Goal: Task Accomplishment & Management: Use online tool/utility

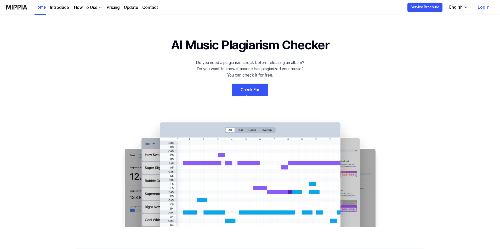
click at [312, 85] on 배너 "AI Music Plagiarism Checker Do you need a plagiarism check before releasing an …" at bounding box center [250, 131] width 377 height 191
click at [258, 90] on link "Check For Free" at bounding box center [250, 90] width 37 height 13
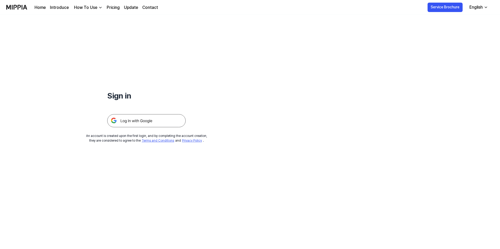
click at [134, 121] on img at bounding box center [146, 120] width 78 height 13
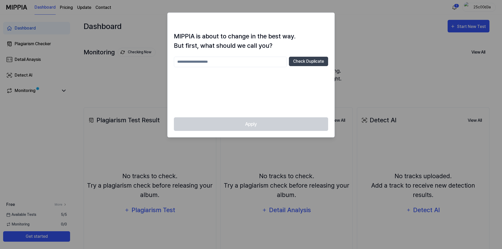
click at [205, 88] on div "Check Duplicate" at bounding box center [251, 84] width 154 height 54
click at [214, 63] on input "text" at bounding box center [230, 62] width 113 height 10
type input "*"
type input "******"
click at [283, 82] on div "****** Check Duplicate" at bounding box center [251, 84] width 154 height 54
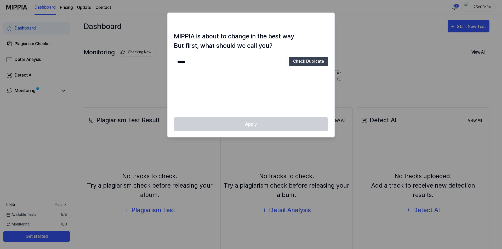
drag, startPoint x: 224, startPoint y: 62, endPoint x: 235, endPoint y: 61, distance: 11.4
click at [224, 62] on input "******" at bounding box center [230, 62] width 113 height 10
click at [219, 66] on input "******" at bounding box center [230, 62] width 113 height 10
click at [312, 65] on button "Check Duplicate" at bounding box center [308, 61] width 39 height 9
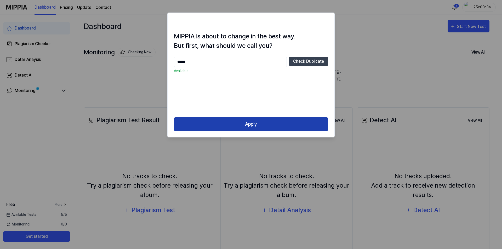
click at [244, 122] on button "Apply" at bounding box center [251, 124] width 154 height 14
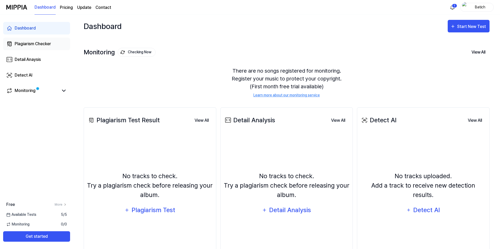
click at [33, 43] on div "Plagiarism Checker" at bounding box center [33, 44] width 36 height 6
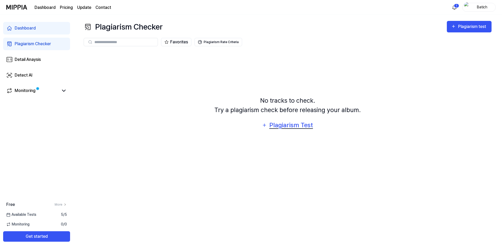
click at [278, 124] on div "Plagiarism Test" at bounding box center [291, 125] width 44 height 10
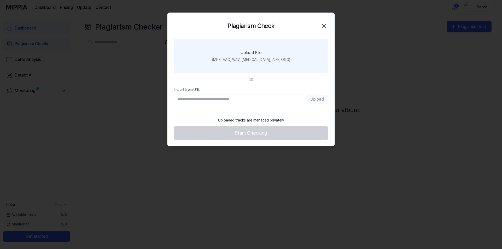
click at [221, 57] on label "Upload File (MP3, AAC, WAV, [MEDICAL_DATA], AIFF, OGG)" at bounding box center [251, 56] width 154 height 34
click at [0, 0] on input "Upload File (MP3, AAC, WAV, [MEDICAL_DATA], AIFF, OGG)" at bounding box center [0, 0] width 0 height 0
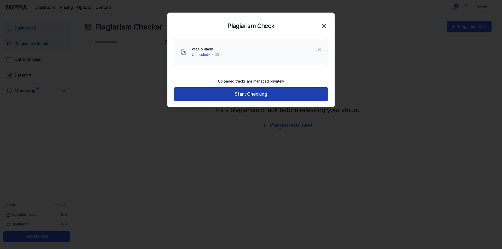
click at [241, 90] on button "Start Checking" at bounding box center [251, 94] width 154 height 14
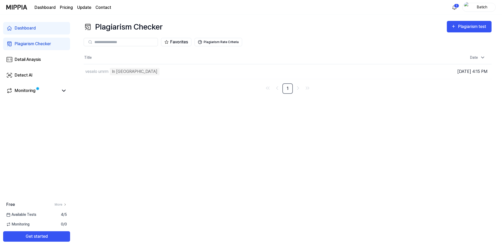
drag, startPoint x: 219, startPoint y: 102, endPoint x: 149, endPoint y: 106, distance: 70.4
click at [149, 106] on div "Plagiarism Checker Plagiarism test Plagiarism Checker Detail Analysis Detect AI…" at bounding box center [287, 132] width 429 height 235
click at [60, 92] on div "Monitoring" at bounding box center [36, 91] width 61 height 6
click at [65, 90] on icon at bounding box center [63, 91] width 3 height 2
click at [63, 92] on icon at bounding box center [64, 91] width 6 height 6
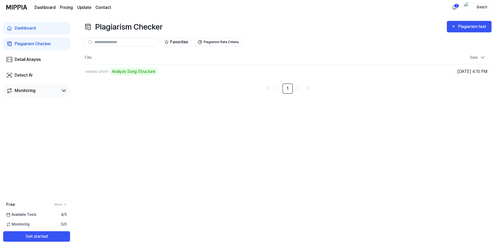
click at [22, 92] on div "Monitoring" at bounding box center [25, 91] width 21 height 6
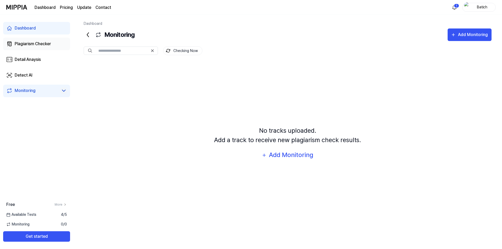
click at [33, 44] on div "Plagiarism Checker" at bounding box center [33, 44] width 36 height 6
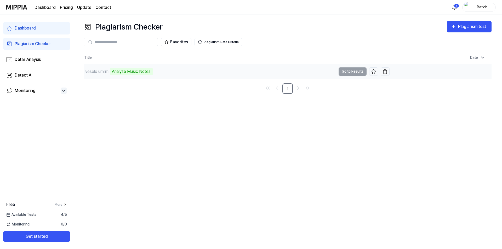
click at [349, 72] on td "veselo umrm Analyze Music Notes Go to Results" at bounding box center [237, 71] width 306 height 15
click at [348, 72] on td "veselo umrm Analyze Music Notes Go to Results" at bounding box center [237, 71] width 306 height 15
click at [31, 62] on div "Detail Anaysis" at bounding box center [28, 59] width 26 height 6
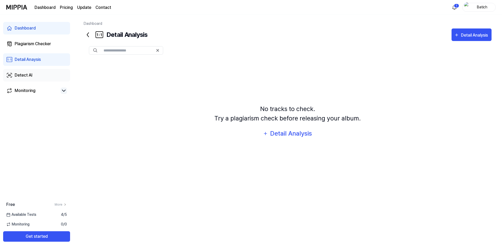
click at [25, 77] on div "Detect AI" at bounding box center [24, 75] width 18 height 6
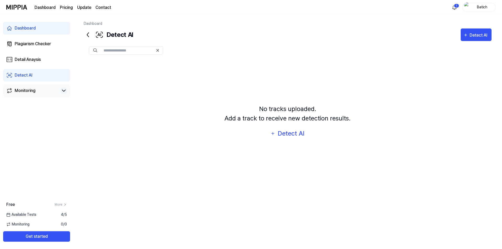
click at [28, 93] on div "Monitoring" at bounding box center [25, 91] width 21 height 6
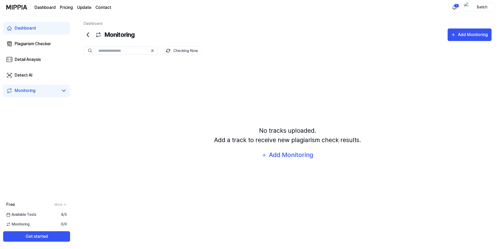
click at [67, 89] on icon at bounding box center [64, 91] width 6 height 6
click at [64, 91] on icon at bounding box center [64, 91] width 6 height 6
click at [34, 44] on div "Plagiarism Checker" at bounding box center [33, 44] width 36 height 6
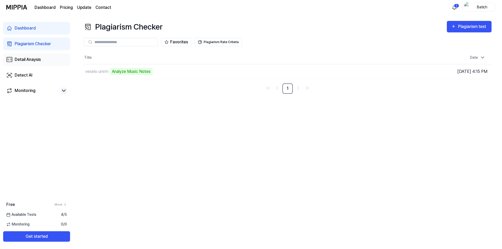
click at [32, 62] on div "Detail Anaysis" at bounding box center [28, 59] width 26 height 6
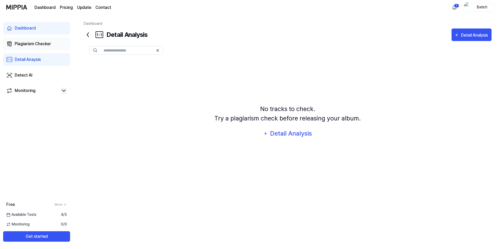
click at [34, 40] on link "Plagiarism Checker" at bounding box center [36, 44] width 67 height 13
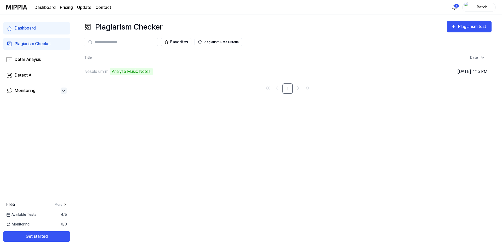
click at [32, 27] on div "Dashboard" at bounding box center [25, 28] width 21 height 6
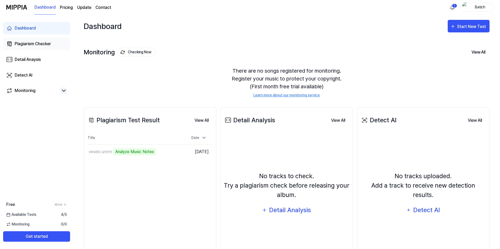
click at [30, 43] on div "Plagiarism Checker" at bounding box center [33, 44] width 36 height 6
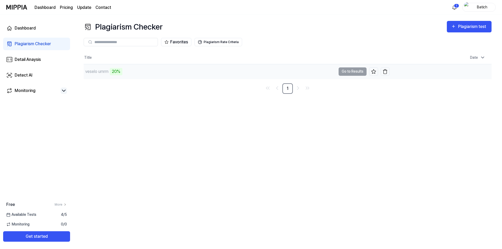
click at [144, 67] on div "veselo umrm 20%" at bounding box center [210, 71] width 252 height 15
click at [349, 71] on button "Go to Results" at bounding box center [353, 71] width 28 height 8
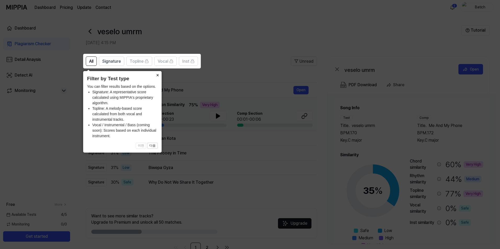
click at [158, 76] on button "×" at bounding box center [157, 74] width 8 height 7
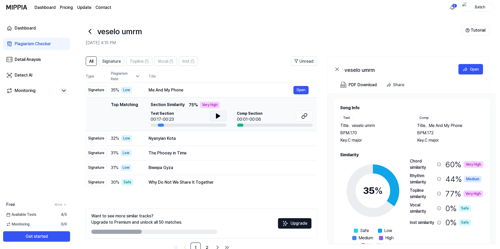
click at [215, 117] on icon at bounding box center [218, 116] width 6 height 6
click at [216, 116] on icon at bounding box center [218, 116] width 4 height 5
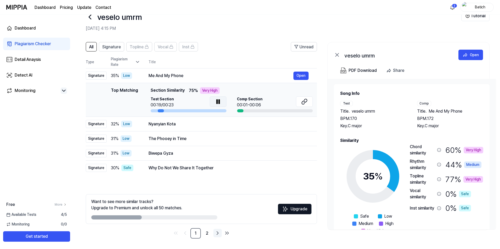
click at [216, 233] on icon "Go to next page" at bounding box center [217, 233] width 6 height 6
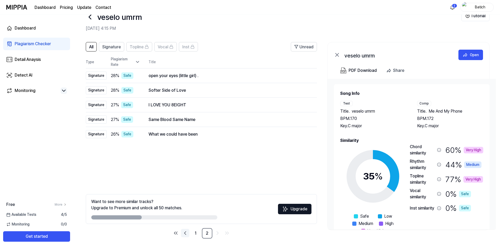
click at [184, 232] on icon "Go to previous page" at bounding box center [185, 233] width 6 height 6
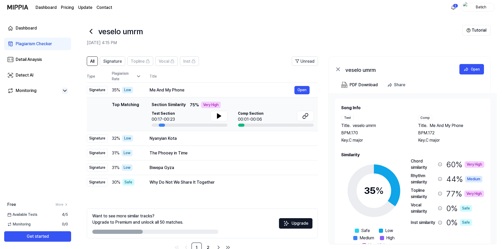
scroll to position [16, 0]
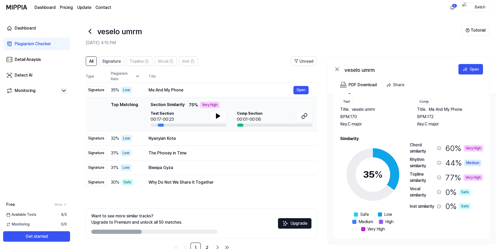
drag, startPoint x: 377, startPoint y: 111, endPoint x: 381, endPoint y: 132, distance: 21.9
drag, startPoint x: 381, startPoint y: 132, endPoint x: 352, endPoint y: 142, distance: 31.2
click at [352, 142] on icon at bounding box center [372, 174] width 65 height 65
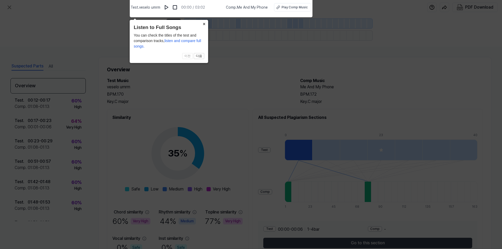
click at [255, 64] on icon at bounding box center [251, 123] width 502 height 252
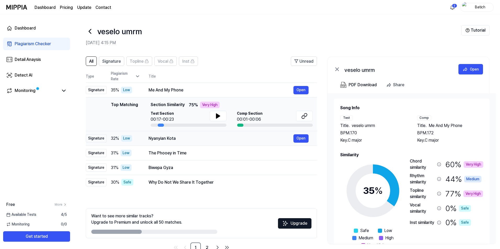
click at [163, 139] on div "Nyanyian Kota" at bounding box center [221, 138] width 145 height 6
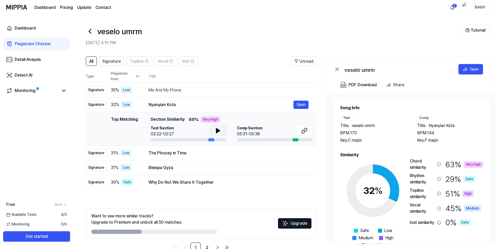
click at [214, 130] on button at bounding box center [218, 131] width 17 height 10
click at [216, 130] on icon at bounding box center [218, 131] width 6 height 6
click at [179, 154] on div "The Phooey in Time" at bounding box center [221, 153] width 145 height 6
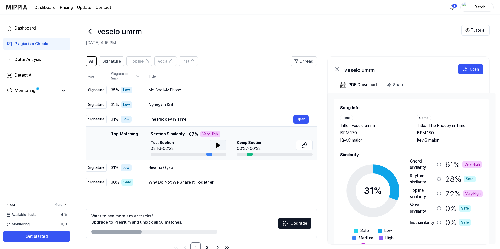
click at [216, 143] on icon at bounding box center [218, 145] width 4 height 5
click at [216, 145] on icon at bounding box center [216, 145] width 1 height 4
click at [173, 165] on div "Biwepa Gyza" at bounding box center [221, 168] width 145 height 6
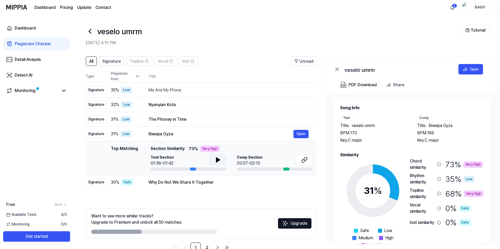
click at [216, 159] on icon at bounding box center [218, 160] width 4 height 5
drag, startPoint x: 217, startPoint y: 159, endPoint x: 209, endPoint y: 163, distance: 8.7
click at [218, 159] on icon at bounding box center [218, 160] width 6 height 6
click at [175, 183] on div "Why Do Not We Share It Together" at bounding box center [221, 182] width 145 height 6
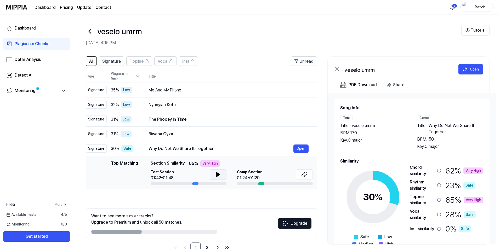
click at [213, 174] on button at bounding box center [218, 174] width 17 height 10
click at [215, 173] on icon at bounding box center [218, 175] width 6 height 6
click at [208, 91] on div "Me And My Phone" at bounding box center [221, 90] width 145 height 6
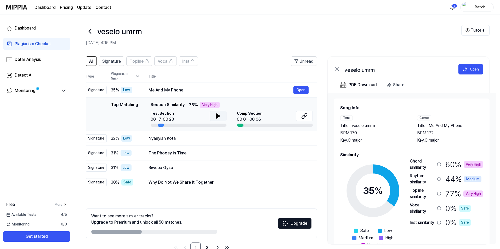
click at [216, 118] on icon at bounding box center [218, 116] width 4 height 5
drag, startPoint x: 187, startPoint y: 90, endPoint x: 151, endPoint y: 88, distance: 36.4
click at [148, 89] on td "Me And My Phone Open" at bounding box center [228, 90] width 177 height 15
click at [301, 91] on button "Open" at bounding box center [300, 90] width 15 height 8
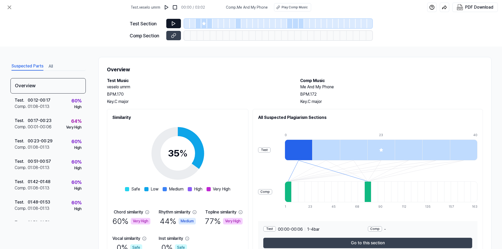
click at [175, 23] on icon at bounding box center [173, 23] width 5 height 5
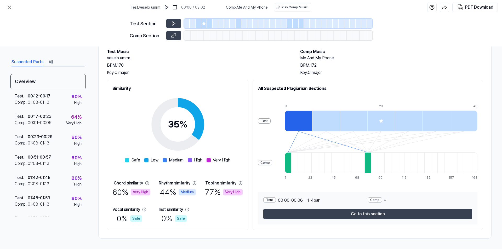
click at [48, 124] on div "00:01 - 00:06" at bounding box center [40, 123] width 24 height 6
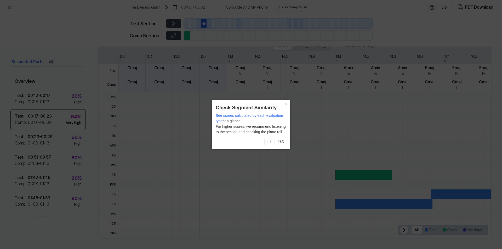
click at [284, 102] on button "×" at bounding box center [286, 103] width 8 height 7
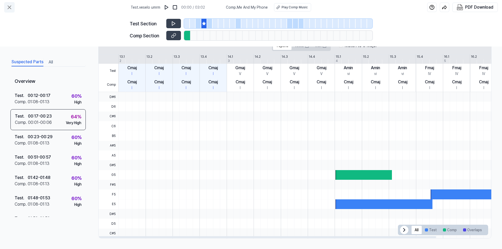
click at [10, 7] on icon at bounding box center [9, 7] width 3 height 3
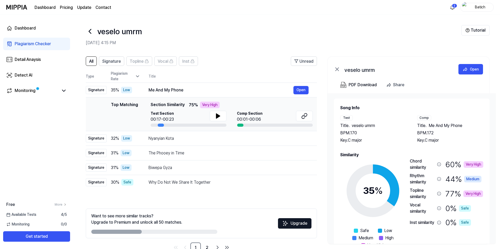
click at [424, 193] on div "Topline similarity" at bounding box center [422, 193] width 25 height 13
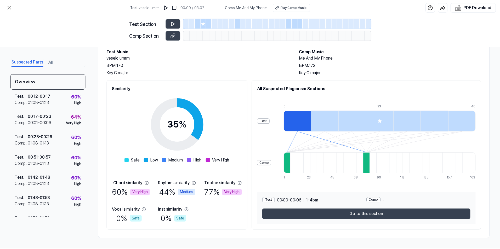
scroll to position [0, 0]
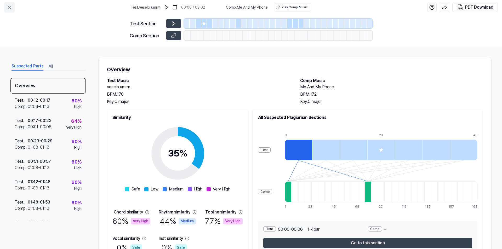
click at [6, 7] on icon at bounding box center [9, 7] width 6 height 6
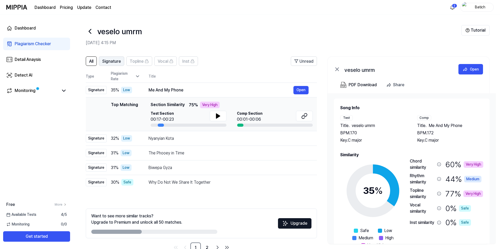
click at [110, 61] on span "Signature" at bounding box center [111, 61] width 19 height 6
click at [92, 60] on span "All" at bounding box center [91, 61] width 4 height 6
click at [109, 61] on span "Signature" at bounding box center [111, 61] width 19 height 6
click at [138, 60] on span "Topline" at bounding box center [137, 61] width 14 height 6
click at [112, 61] on span "Signature" at bounding box center [111, 61] width 19 height 6
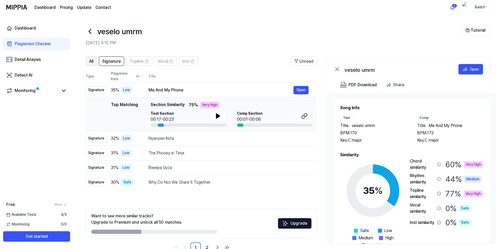
click at [93, 61] on span "All" at bounding box center [91, 61] width 4 height 6
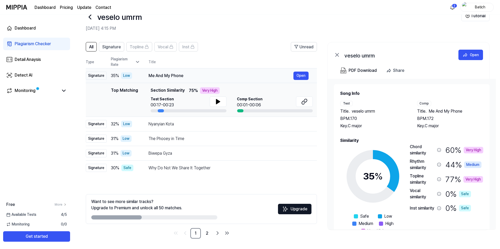
drag, startPoint x: 197, startPoint y: 76, endPoint x: 153, endPoint y: 74, distance: 44.2
click at [153, 74] on div "Me And My Phone" at bounding box center [221, 76] width 145 height 6
drag, startPoint x: 149, startPoint y: 75, endPoint x: 184, endPoint y: 76, distance: 35.8
click at [187, 78] on div "Me And My Phone" at bounding box center [221, 76] width 145 height 6
click at [304, 98] on button at bounding box center [304, 101] width 17 height 10
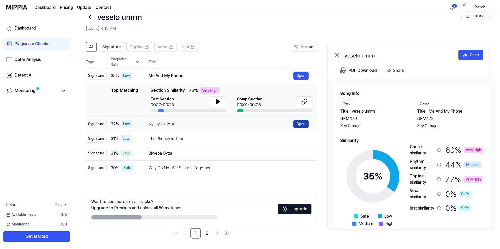
click at [301, 123] on button "Open" at bounding box center [300, 124] width 15 height 8
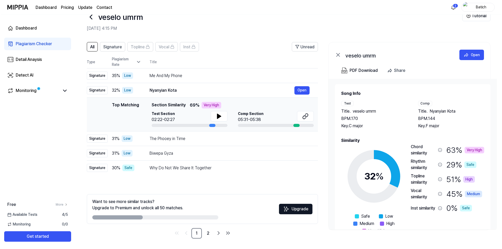
scroll to position [0, 0]
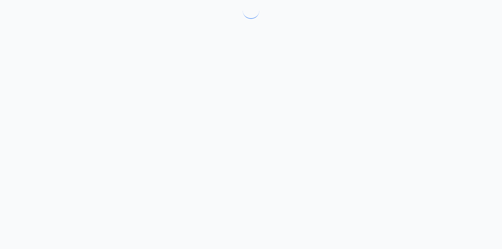
click at [308, 116] on div at bounding box center [251, 124] width 502 height 249
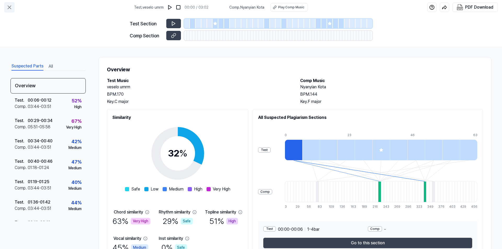
drag, startPoint x: 18, startPoint y: 10, endPoint x: 8, endPoint y: 5, distance: 10.9
click at [17, 10] on div "Test . veselo umrm 00:00 / 03:02 Comp . Nyanyian Kota Play Comp Music PDF Downl…" at bounding box center [251, 7] width 502 height 15
click at [7, 5] on icon at bounding box center [9, 7] width 6 height 6
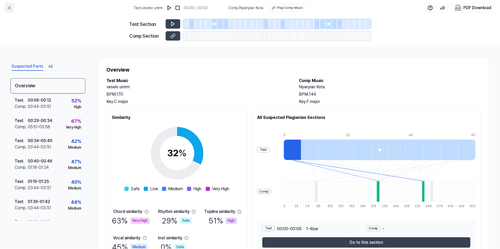
scroll to position [14, 0]
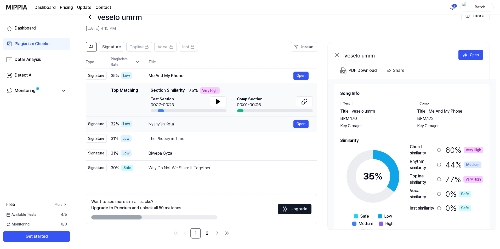
click at [180, 123] on div "Nyanyian Kota" at bounding box center [221, 124] width 145 height 6
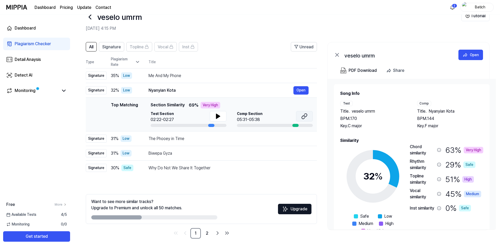
click at [301, 115] on button at bounding box center [304, 116] width 17 height 10
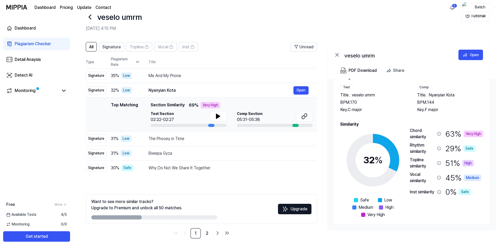
drag, startPoint x: 374, startPoint y: 159, endPoint x: 416, endPoint y: 169, distance: 43.1
drag, startPoint x: 416, startPoint y: 169, endPoint x: 391, endPoint y: 220, distance: 56.7
click at [391, 220] on div "Song Info Test Title . veselo umrm BPM. 170 Key. C major Comp Title . Nyanyian …" at bounding box center [412, 146] width 156 height 156
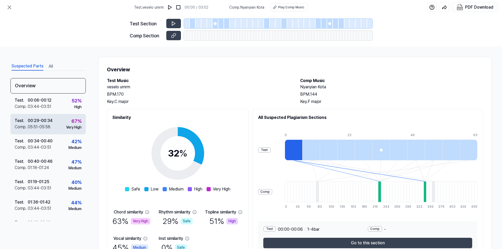
click at [48, 128] on div "05:51 - 05:58" at bounding box center [39, 127] width 23 height 6
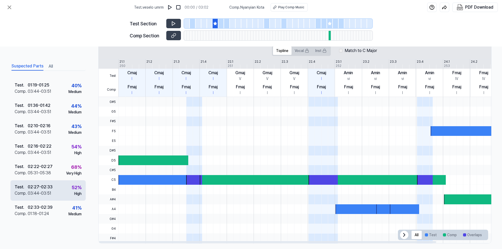
scroll to position [110, 0]
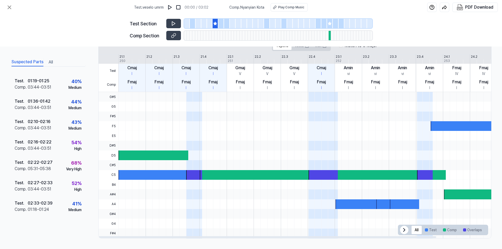
click at [403, 231] on icon at bounding box center [404, 230] width 6 height 6
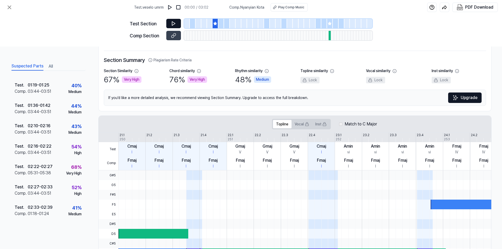
click at [176, 24] on icon at bounding box center [173, 23] width 5 height 5
click at [175, 23] on icon at bounding box center [174, 23] width 1 height 3
click at [165, 23] on div "Test Section" at bounding box center [251, 23] width 243 height 9
click at [167, 24] on div "Test Section" at bounding box center [251, 23] width 243 height 9
click at [172, 23] on icon at bounding box center [173, 23] width 5 height 5
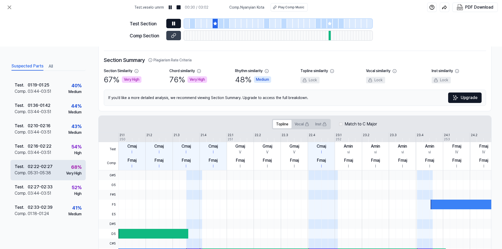
click at [42, 173] on div "05:31 - 05:38" at bounding box center [39, 173] width 23 height 6
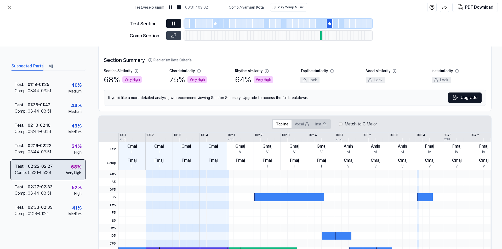
scroll to position [96, 0]
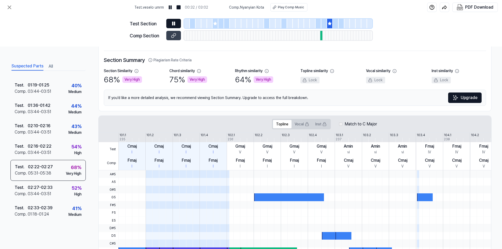
click at [176, 22] on button at bounding box center [173, 23] width 15 height 9
click at [179, 23] on button at bounding box center [173, 23] width 15 height 9
click at [47, 173] on div "05:31 - 05:38" at bounding box center [39, 173] width 23 height 6
click at [50, 155] on div "03:44 - 03:51" at bounding box center [40, 153] width 24 height 6
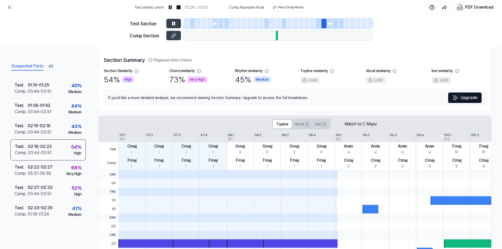
click at [186, 20] on div at bounding box center [187, 23] width 6 height 9
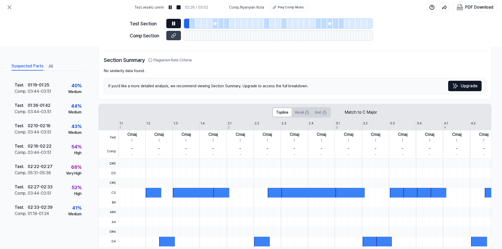
click at [179, 23] on button at bounding box center [173, 23] width 15 height 9
click at [308, 56] on h2 "Section Summary Plagiarism Rate Criteria" at bounding box center [295, 60] width 382 height 8
click at [216, 26] on div at bounding box center [216, 23] width 6 height 9
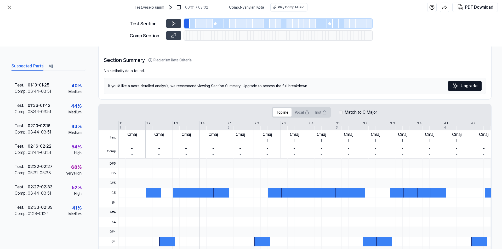
scroll to position [97, 0]
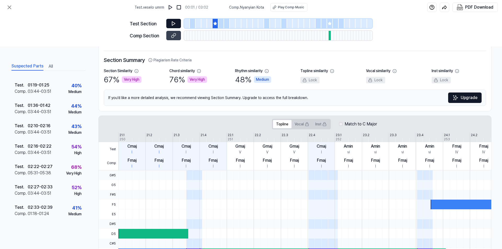
click at [175, 25] on icon at bounding box center [173, 23] width 5 height 5
click at [176, 25] on icon at bounding box center [173, 23] width 5 height 5
click at [330, 23] on icon at bounding box center [330, 23] width 4 height 4
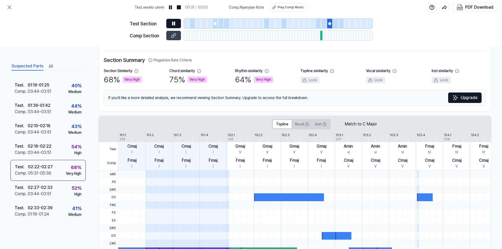
click at [174, 21] on button at bounding box center [173, 23] width 15 height 9
click at [173, 23] on icon at bounding box center [173, 23] width 5 height 5
drag, startPoint x: 174, startPoint y: 22, endPoint x: 218, endPoint y: 22, distance: 44.7
click at [174, 22] on icon at bounding box center [173, 23] width 5 height 5
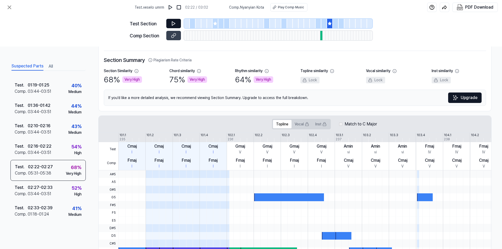
click at [218, 24] on div at bounding box center [221, 23] width 6 height 9
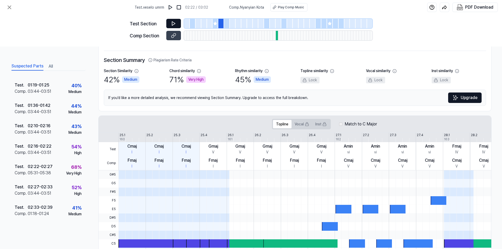
click at [227, 22] on div at bounding box center [227, 23] width 6 height 9
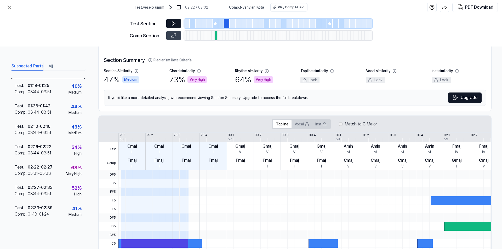
click at [215, 24] on icon at bounding box center [215, 23] width 3 height 3
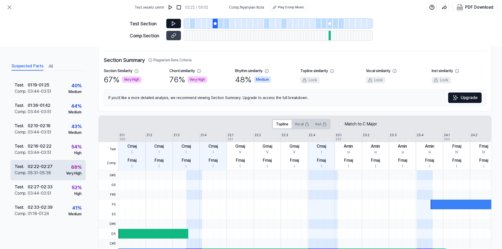
click at [52, 174] on div "Test . 02:22 - 02:27 Comp . 05:31 - 05:38 68 % Very High" at bounding box center [47, 170] width 75 height 20
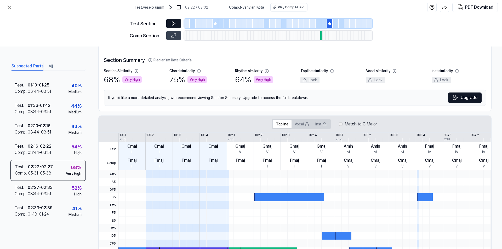
click at [172, 26] on button at bounding box center [173, 23] width 15 height 9
click at [266, 22] on div at bounding box center [267, 23] width 6 height 9
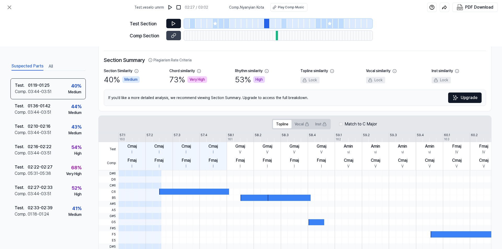
click at [178, 24] on button at bounding box center [173, 23] width 15 height 9
click at [174, 22] on icon at bounding box center [174, 23] width 1 height 3
click at [60, 104] on div "Test . 01:36 - 01:42 Comp . 03:44 - 03:51 44 % Medium" at bounding box center [47, 109] width 75 height 20
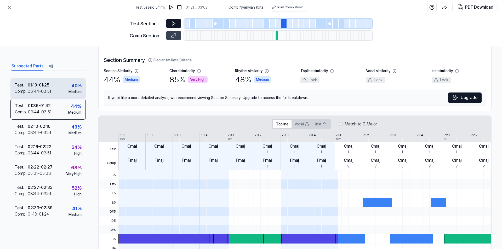
click at [63, 91] on div "Test . 01:19 - 01:25 Comp . 03:44 - 03:51 40 % Medium" at bounding box center [47, 88] width 75 height 20
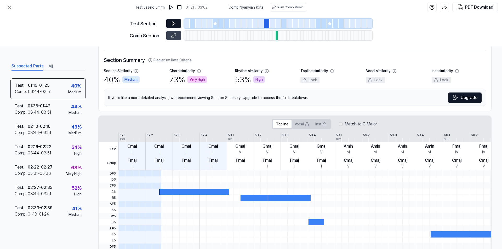
click at [172, 25] on icon at bounding box center [173, 24] width 3 height 4
click at [55, 64] on div "Suspected Parts All" at bounding box center [47, 66] width 75 height 10
click at [49, 68] on button "All" at bounding box center [51, 66] width 4 height 8
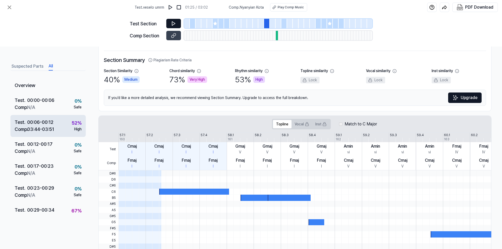
click at [48, 125] on div "00:06 - 00:12" at bounding box center [40, 122] width 26 height 7
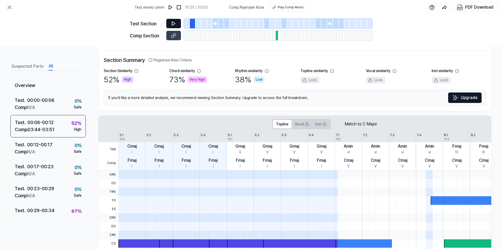
click at [175, 23] on icon at bounding box center [173, 23] width 5 height 5
click at [49, 212] on div "00:29 - 00:34" at bounding box center [40, 210] width 27 height 7
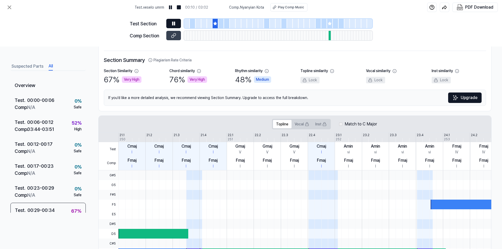
click at [173, 21] on icon at bounding box center [173, 23] width 5 height 5
click at [61, 207] on div "Test . 00:29 - 00:34 Comp . 05:51 - 05:58 67 % Very High" at bounding box center [47, 214] width 75 height 22
click at [171, 24] on button at bounding box center [173, 23] width 15 height 9
click at [177, 23] on button at bounding box center [173, 23] width 15 height 9
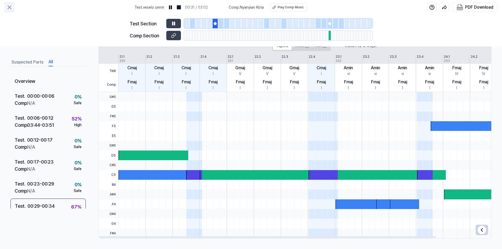
click at [8, 7] on icon at bounding box center [9, 7] width 6 height 6
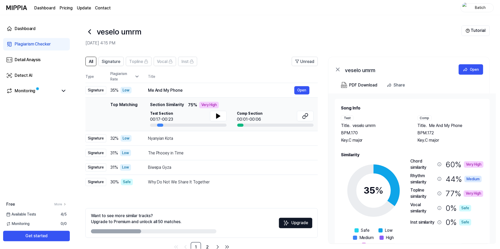
scroll to position [14, 0]
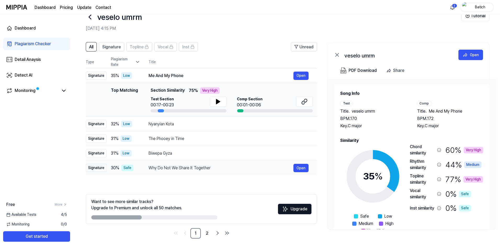
click at [253, 172] on div "Why Do Not We Share It Together Open" at bounding box center [229, 168] width 160 height 8
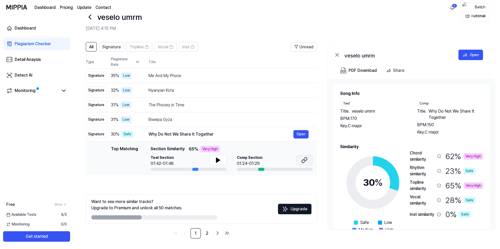
click at [310, 160] on button at bounding box center [304, 160] width 17 height 10
click at [179, 135] on div "Why Do Not We Share It Together" at bounding box center [221, 134] width 145 height 6
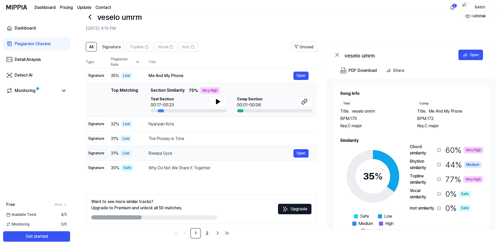
click at [219, 155] on div "Biwepa Gyza" at bounding box center [221, 153] width 145 height 6
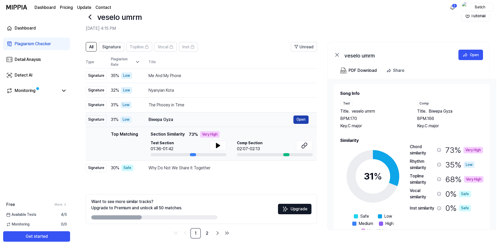
click at [301, 118] on button "Open" at bounding box center [300, 120] width 15 height 8
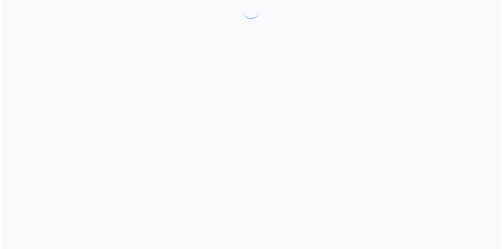
scroll to position [0, 0]
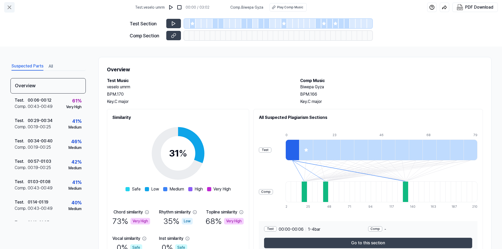
click at [12, 4] on icon at bounding box center [9, 7] width 6 height 6
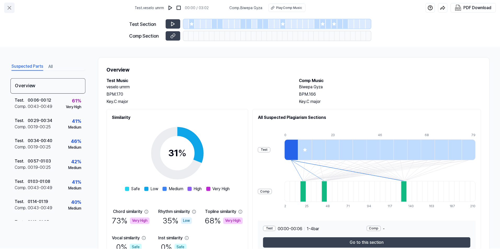
scroll to position [14, 0]
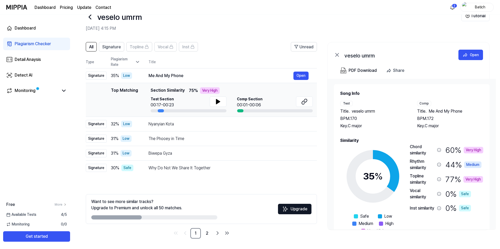
click at [323, 99] on div "All Signature Topline Vocal Inst Unread All Signature Topline Vocal Inst Type P…" at bounding box center [286, 143] width 427 height 212
click at [168, 165] on div "Why Do Not We Share It Together" at bounding box center [221, 168] width 145 height 6
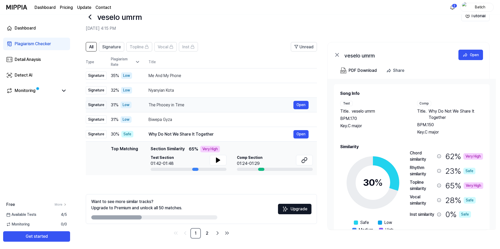
click at [165, 135] on div "Why Do Not We Share It Together" at bounding box center [221, 134] width 145 height 6
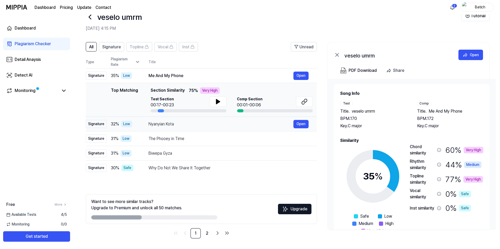
click at [161, 126] on div "Nyanyian Kota" at bounding box center [221, 124] width 145 height 6
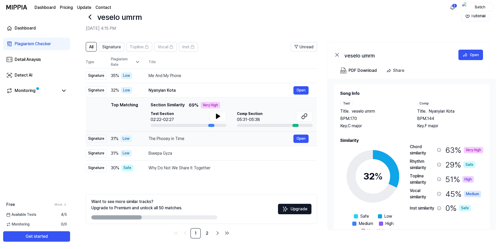
click at [163, 138] on div "The Phooey in Time" at bounding box center [221, 139] width 145 height 6
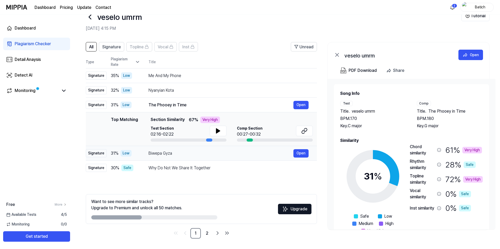
click at [165, 152] on div "Biwepa Gyza" at bounding box center [221, 153] width 145 height 6
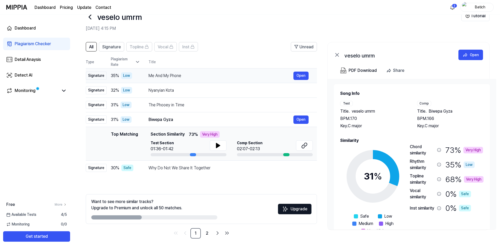
click at [152, 73] on div "Me And My Phone" at bounding box center [221, 76] width 145 height 6
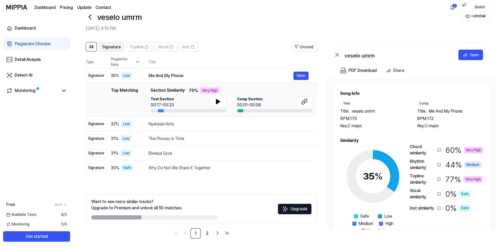
click at [109, 49] on span "Signature" at bounding box center [111, 47] width 19 height 6
click at [91, 48] on span "All" at bounding box center [91, 47] width 4 height 6
click at [111, 43] on button "Signature" at bounding box center [111, 46] width 25 height 9
click at [90, 46] on span "All" at bounding box center [91, 47] width 4 height 6
click at [113, 45] on span "Signature" at bounding box center [111, 47] width 19 height 6
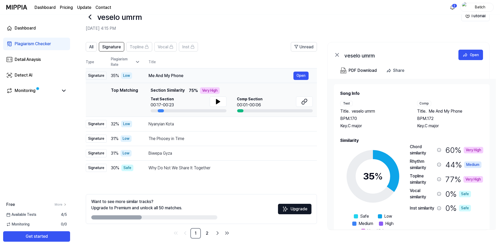
click at [111, 73] on span "35 %" at bounding box center [115, 76] width 8 height 6
click at [172, 74] on div "Me And My Phone" at bounding box center [221, 76] width 145 height 6
click at [151, 136] on div "The Phooey in Time" at bounding box center [221, 139] width 145 height 6
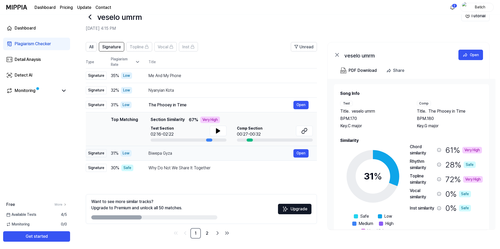
click at [172, 155] on div "Biwepa Gyza" at bounding box center [221, 153] width 145 height 6
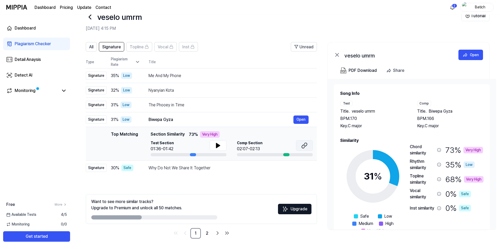
click at [311, 146] on button at bounding box center [304, 145] width 17 height 10
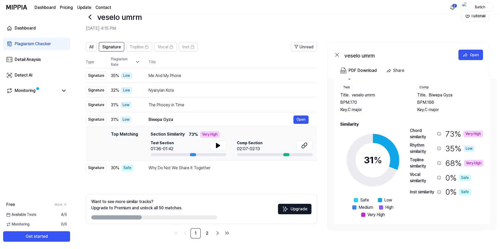
click at [471, 164] on div "Very High" at bounding box center [474, 163] width 20 height 7
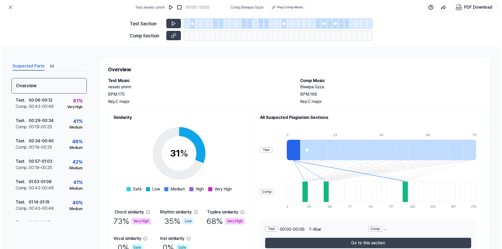
scroll to position [0, 0]
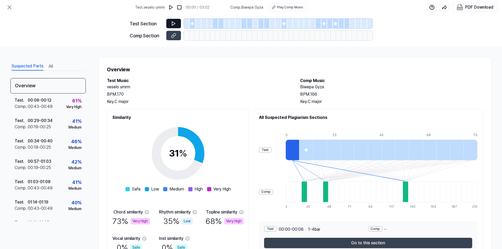
click at [174, 27] on button at bounding box center [173, 23] width 15 height 9
click at [171, 23] on icon at bounding box center [173, 23] width 5 height 5
click at [58, 105] on div "Test . 00:06 - 00:12 Comp . 00:43 - 00:49 61 % Very High" at bounding box center [47, 104] width 75 height 20
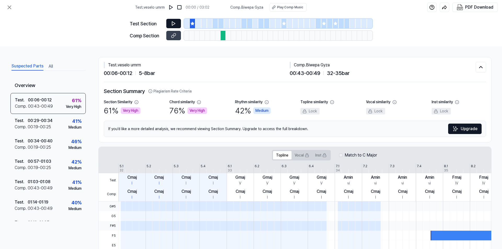
click at [176, 24] on button at bounding box center [173, 23] width 15 height 9
click at [176, 24] on icon at bounding box center [173, 23] width 5 height 5
drag, startPoint x: 199, startPoint y: 103, endPoint x: 206, endPoint y: 96, distance: 9.3
click at [205, 97] on div "Section Summary Plagiarism Rate Criteria Section Similarity 61 % Very High Chor…" at bounding box center [295, 112] width 382 height 50
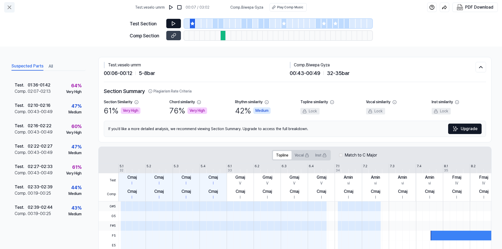
click at [4, 5] on button at bounding box center [9, 7] width 10 height 10
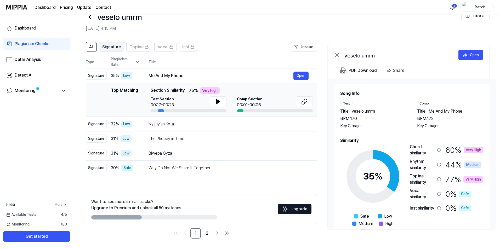
click at [113, 44] on span "Signature" at bounding box center [111, 47] width 19 height 6
click at [134, 47] on span "Topline" at bounding box center [137, 47] width 14 height 6
click at [93, 47] on span "All" at bounding box center [91, 47] width 4 height 6
click at [93, 46] on span "All" at bounding box center [91, 47] width 4 height 6
click at [357, 72] on div "PDF Download" at bounding box center [363, 70] width 28 height 7
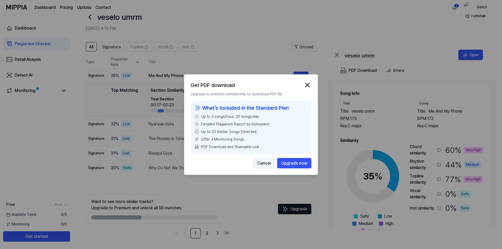
click at [266, 164] on button "Cancel" at bounding box center [264, 163] width 22 height 10
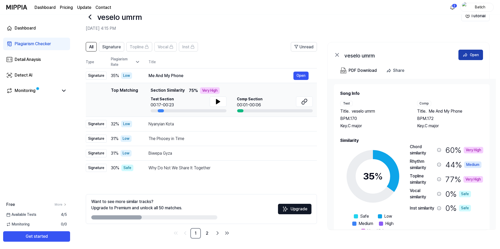
click at [466, 54] on 1 at bounding box center [465, 54] width 4 height 3
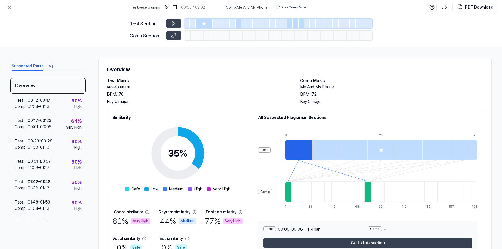
scroll to position [29, 0]
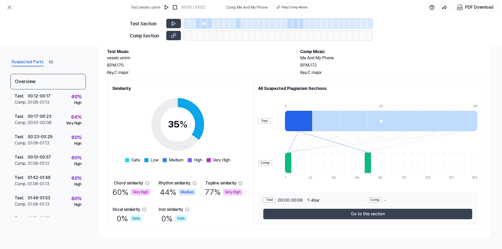
drag, startPoint x: 216, startPoint y: 70, endPoint x: 211, endPoint y: 69, distance: 4.8
drag, startPoint x: 211, startPoint y: 69, endPoint x: 159, endPoint y: 53, distance: 54.2
click at [159, 53] on h2 "Test Music" at bounding box center [198, 52] width 183 height 6
